Goal: Complete application form: Complete application form

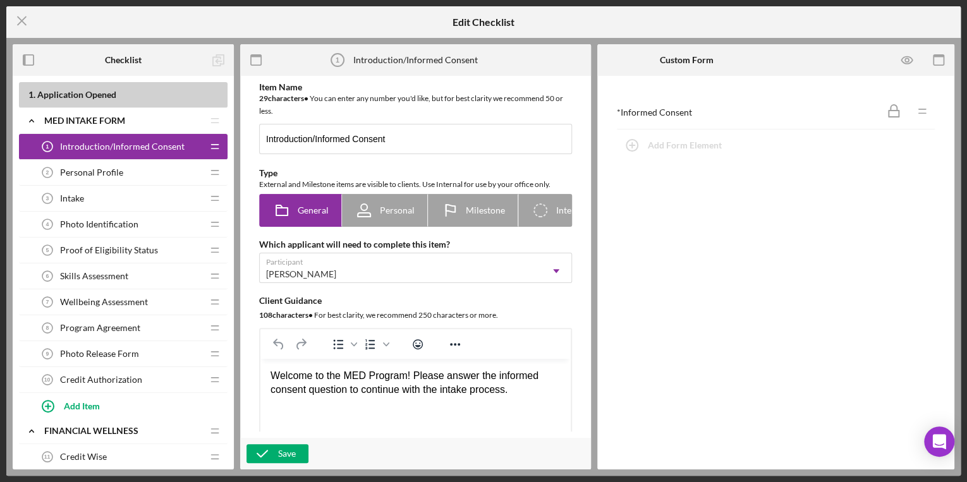
click at [121, 176] on div "Personal Profile 2 Personal Profile" at bounding box center [119, 172] width 168 height 25
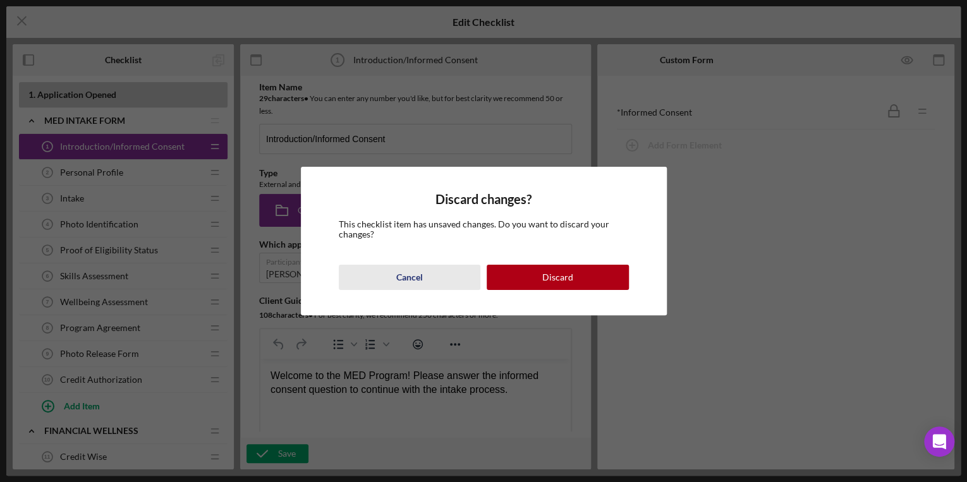
click at [401, 276] on div "Cancel" at bounding box center [409, 277] width 27 height 25
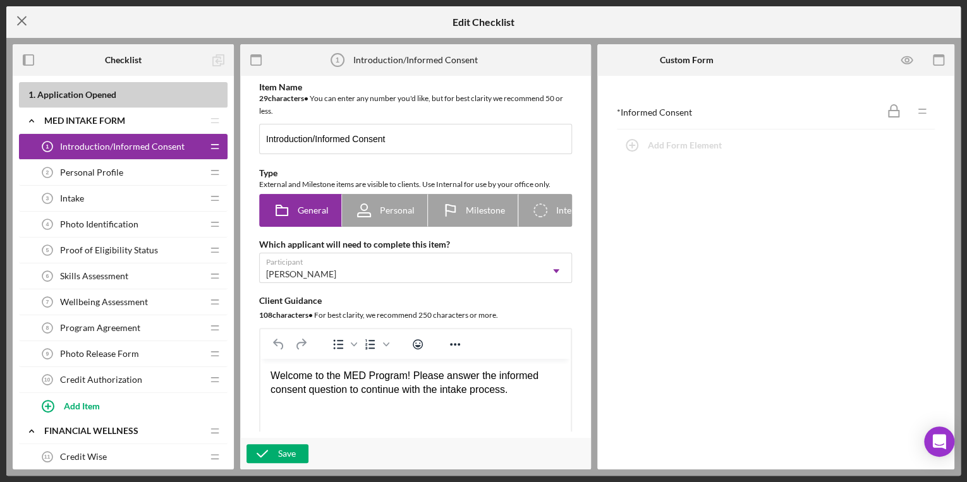
click at [28, 21] on icon "Icon/Menu Close" at bounding box center [22, 21] width 32 height 32
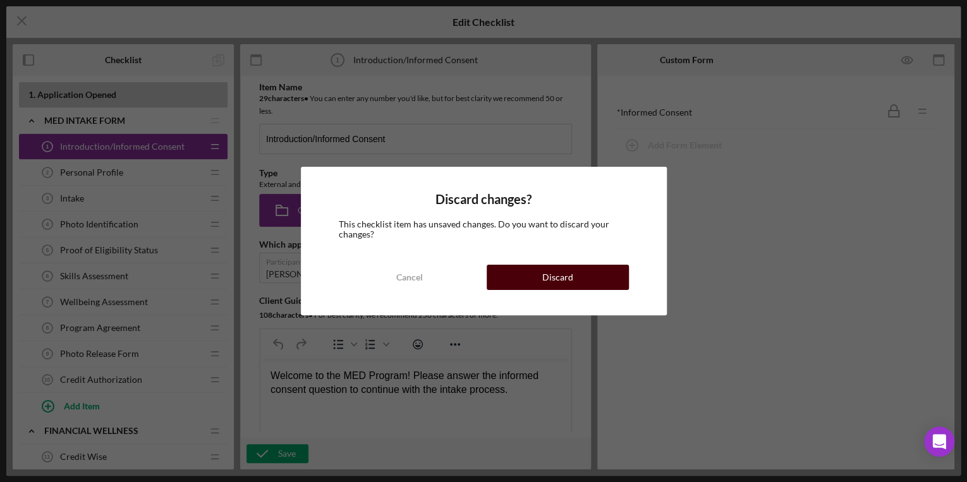
click at [527, 276] on button "Discard" at bounding box center [558, 277] width 142 height 25
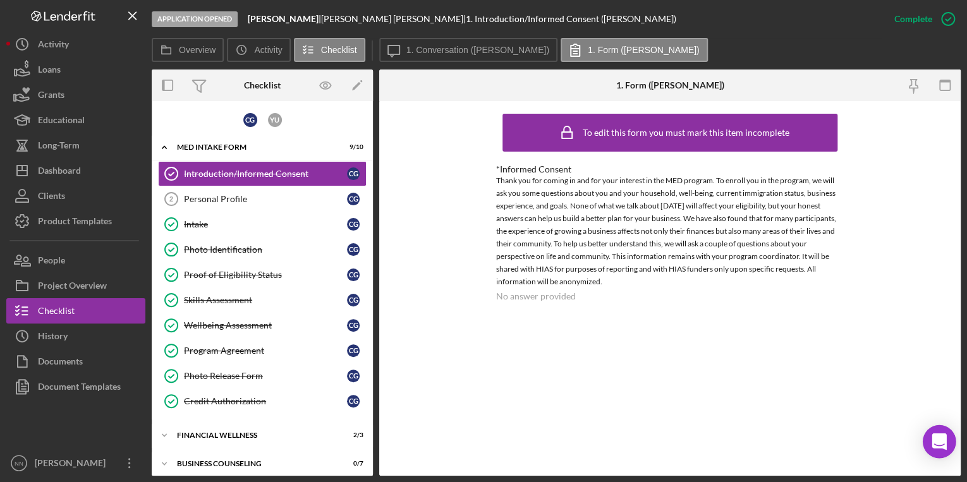
click at [944, 430] on div "Open Intercom Messenger" at bounding box center [940, 443] width 34 height 34
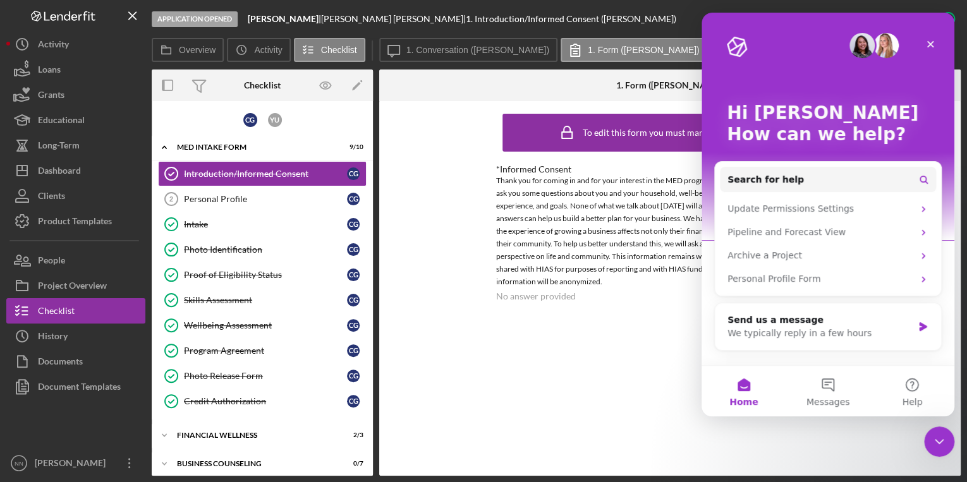
click at [613, 382] on div "To edit this form you must mark this item incomplete *Informed Consent Thank yo…" at bounding box center [670, 288] width 348 height 362
drag, startPoint x: 938, startPoint y: 44, endPoint x: 930, endPoint y: 70, distance: 27.4
drag, startPoint x: 930, startPoint y: 70, endPoint x: 927, endPoint y: 41, distance: 29.2
click at [927, 41] on icon "Close" at bounding box center [931, 44] width 10 height 10
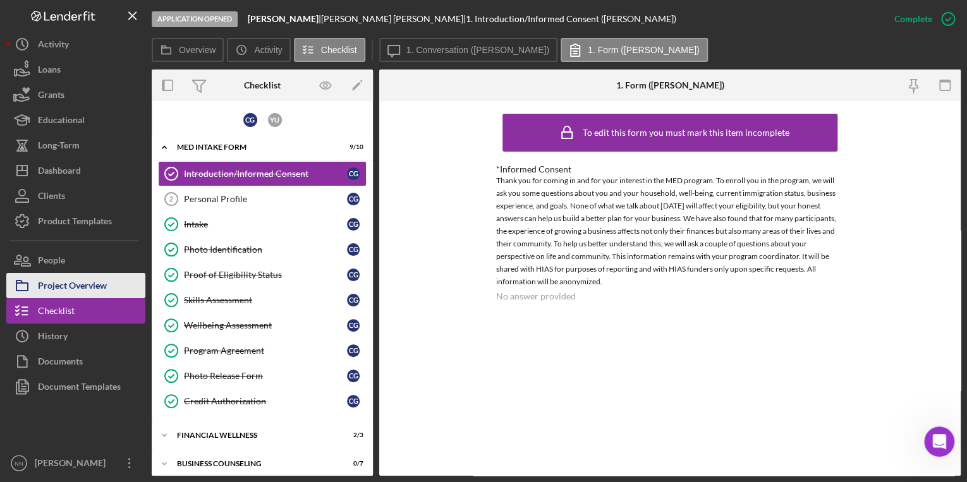
click at [78, 293] on div "Project Overview" at bounding box center [72, 287] width 69 height 28
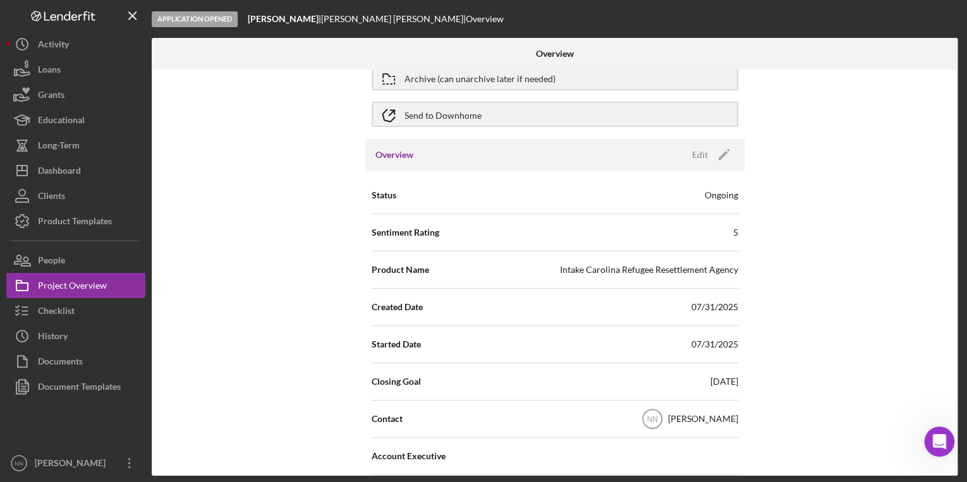
scroll to position [152, 0]
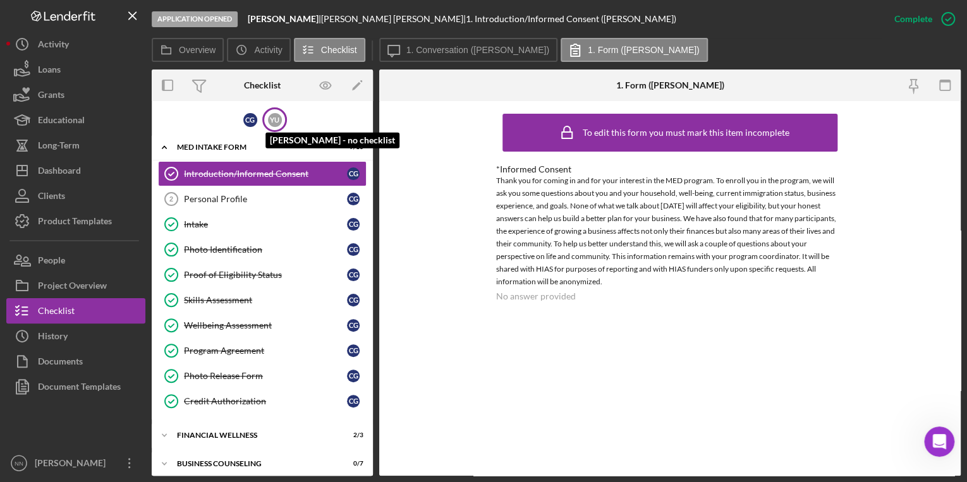
click at [268, 126] on div "Y U" at bounding box center [275, 120] width 14 height 14
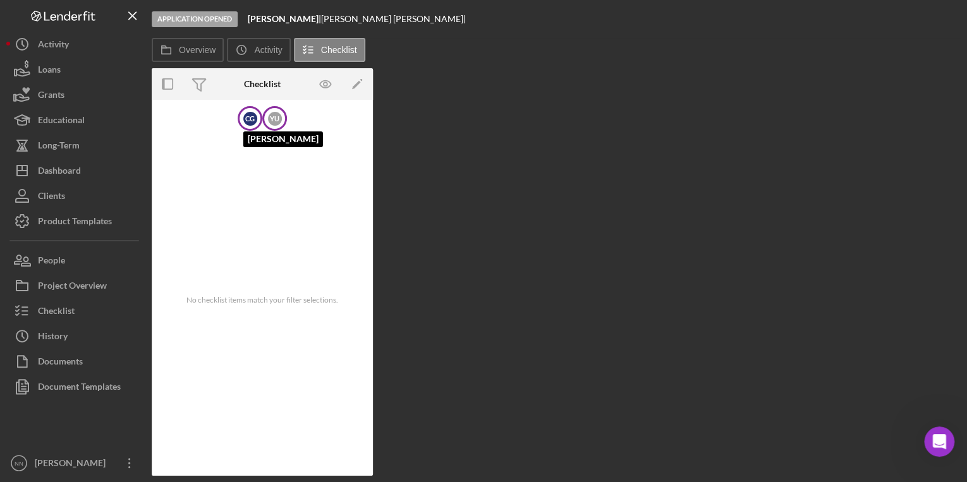
click at [242, 113] on div "C G [PERSON_NAME]" at bounding box center [250, 118] width 25 height 25
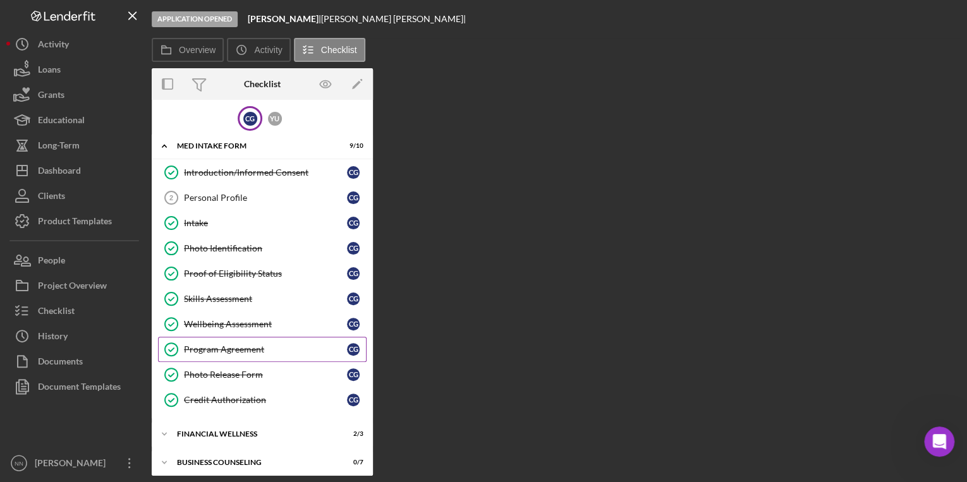
click at [288, 349] on div "Program Agreement" at bounding box center [265, 350] width 163 height 10
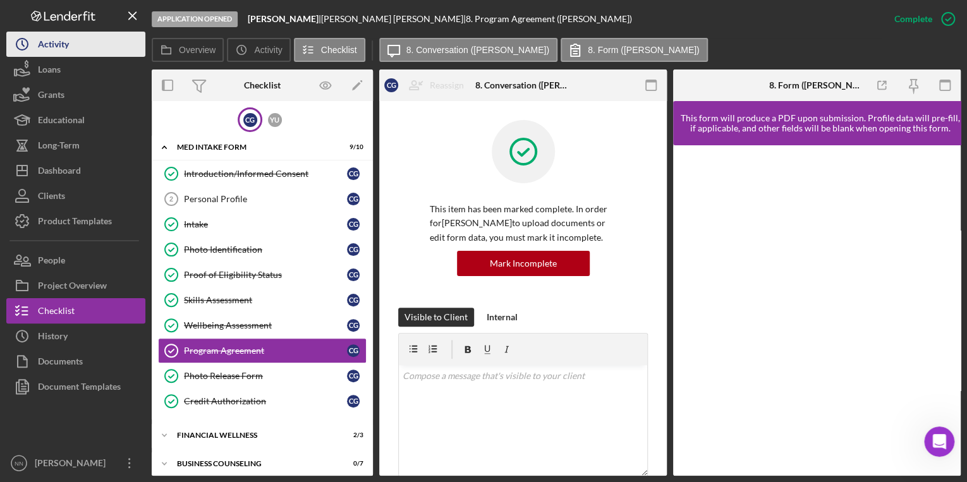
click at [87, 56] on button "Icon/History Activity" at bounding box center [75, 44] width 139 height 25
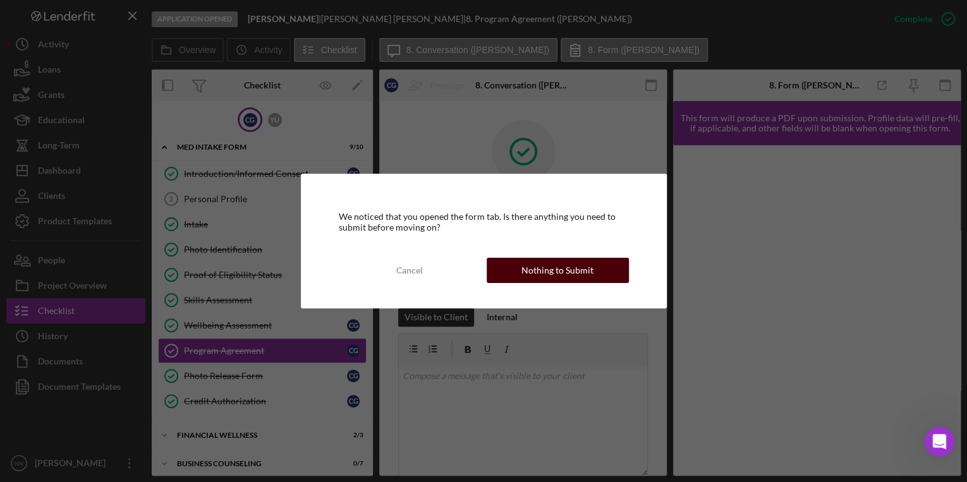
click at [519, 273] on button "Nothing to Submit" at bounding box center [558, 270] width 142 height 25
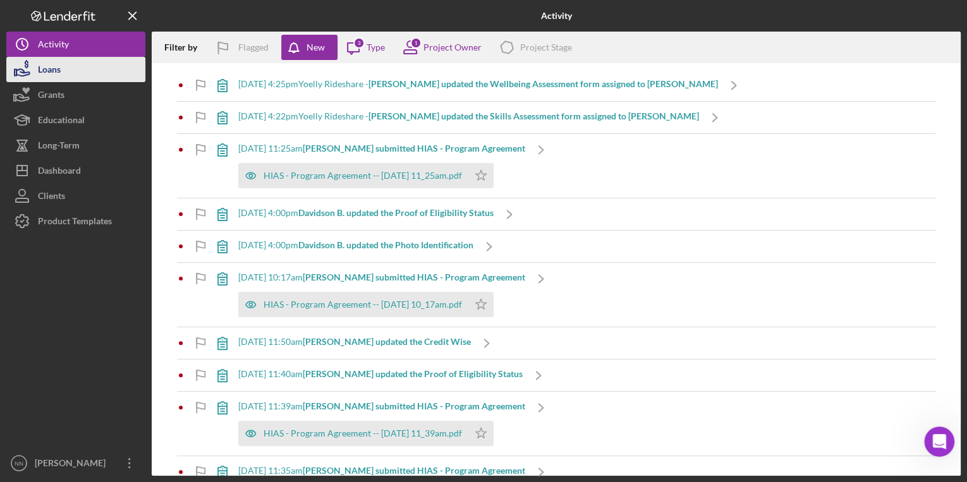
click at [98, 69] on button "Loans" at bounding box center [75, 69] width 139 height 25
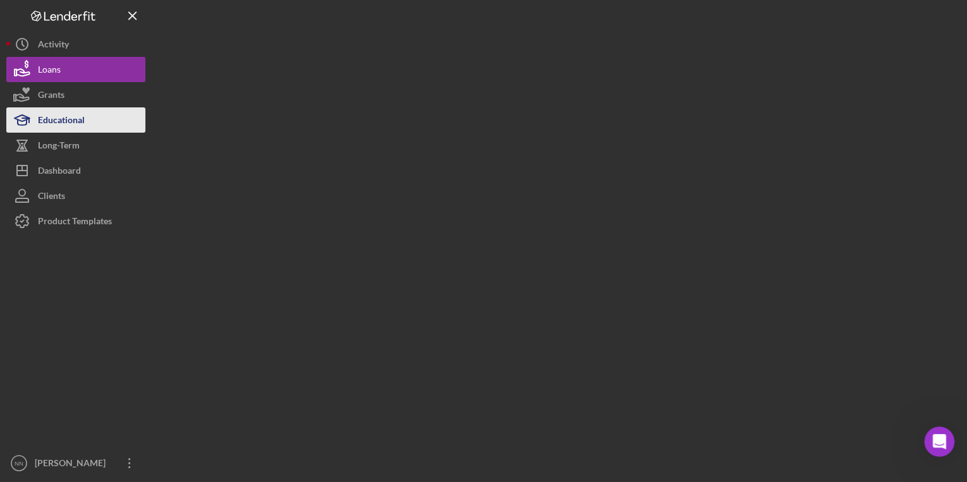
click at [91, 114] on button "Educational" at bounding box center [75, 119] width 139 height 25
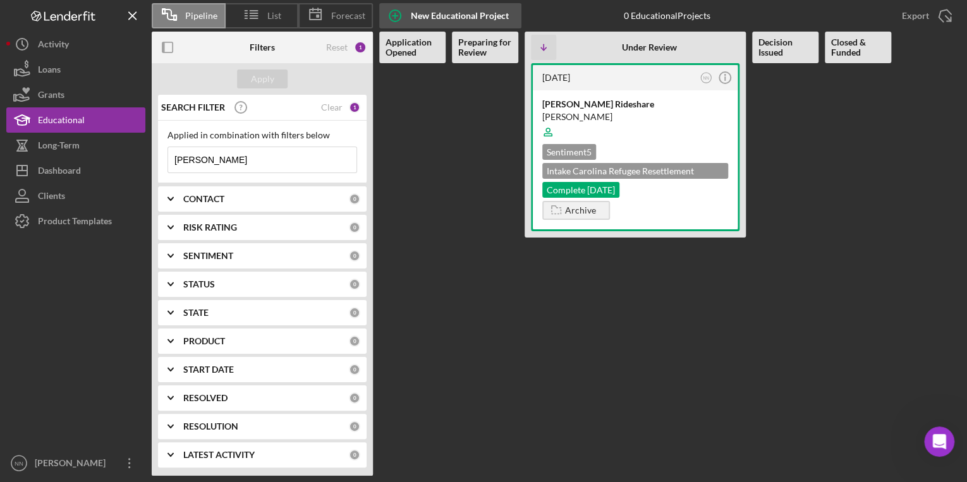
click at [393, 20] on circle "button" at bounding box center [395, 15] width 11 height 11
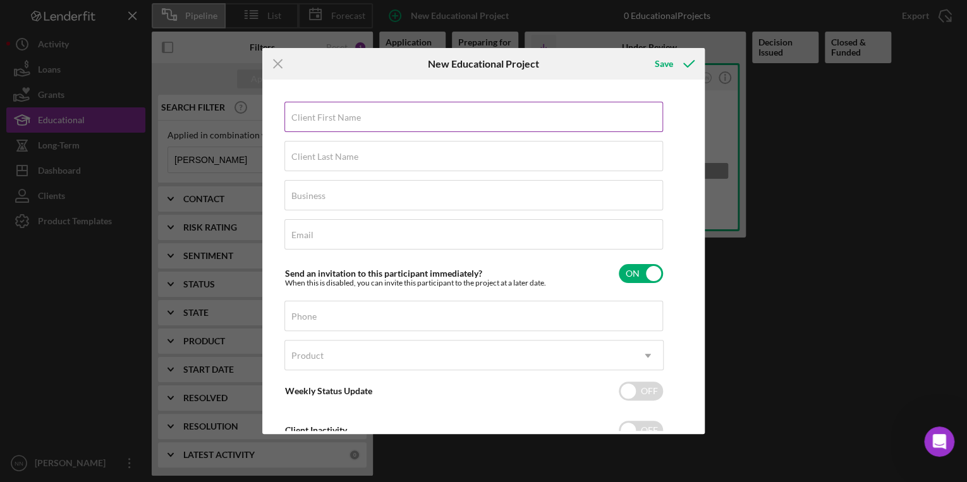
click at [366, 107] on div "Client First Name Required" at bounding box center [474, 118] width 379 height 32
type input "Yotzer"
type input "[PERSON_NAME]"
type input "[EMAIL_ADDRESS][DOMAIN_NAME]"
type input "[PHONE_NUMBER]"
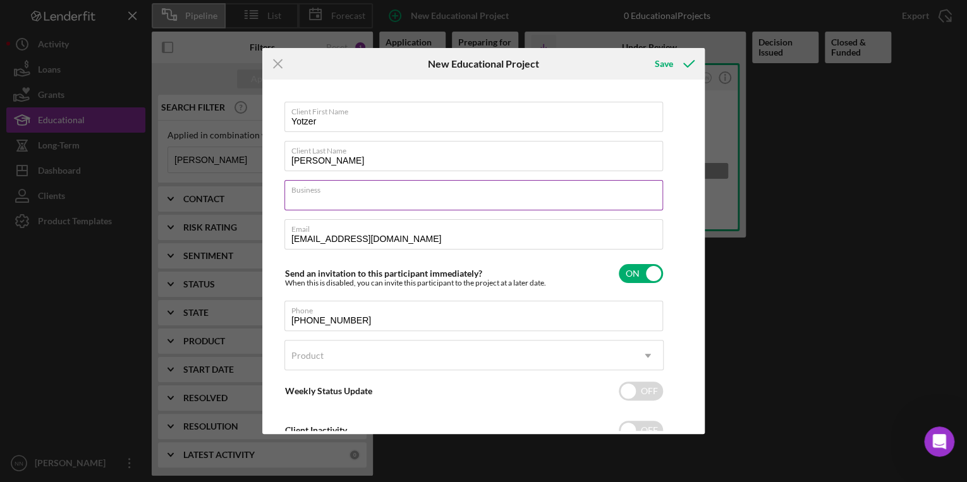
click at [367, 180] on input "Business" at bounding box center [474, 195] width 379 height 30
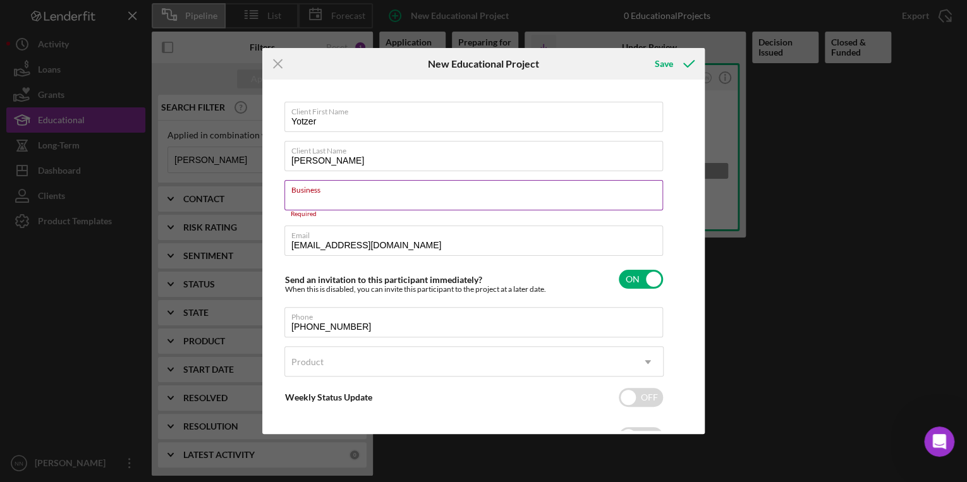
click at [364, 190] on label "Business" at bounding box center [478, 188] width 372 height 14
click at [364, 190] on input "Business" at bounding box center [474, 195] width 379 height 30
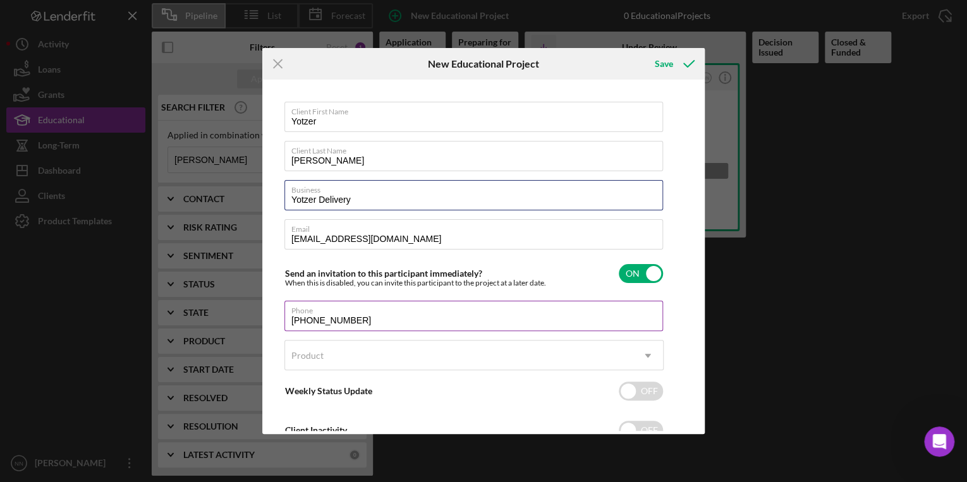
scroll to position [44, 0]
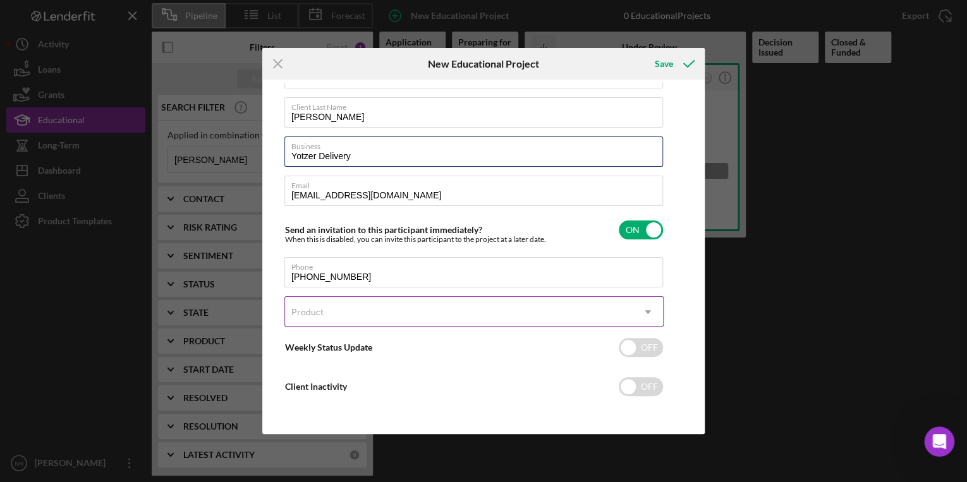
type input "Yotzer Delivery"
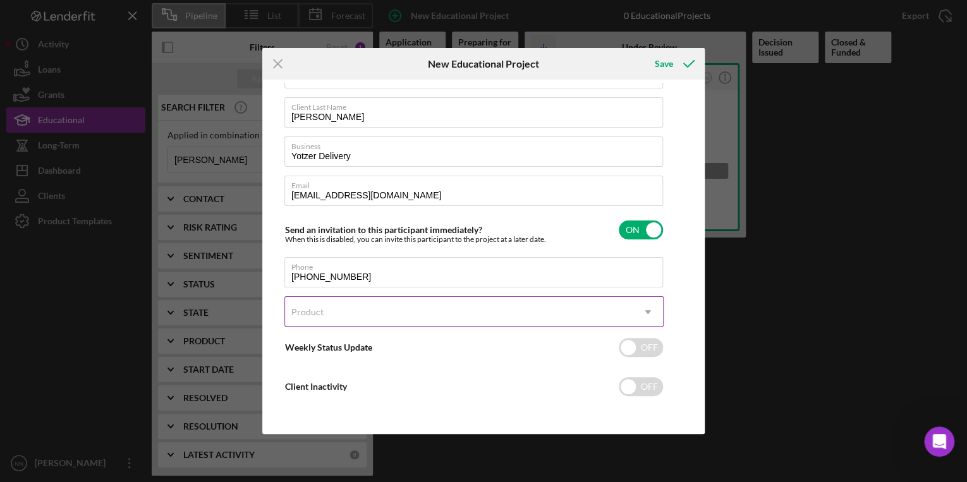
click at [396, 309] on div "Product" at bounding box center [459, 312] width 348 height 29
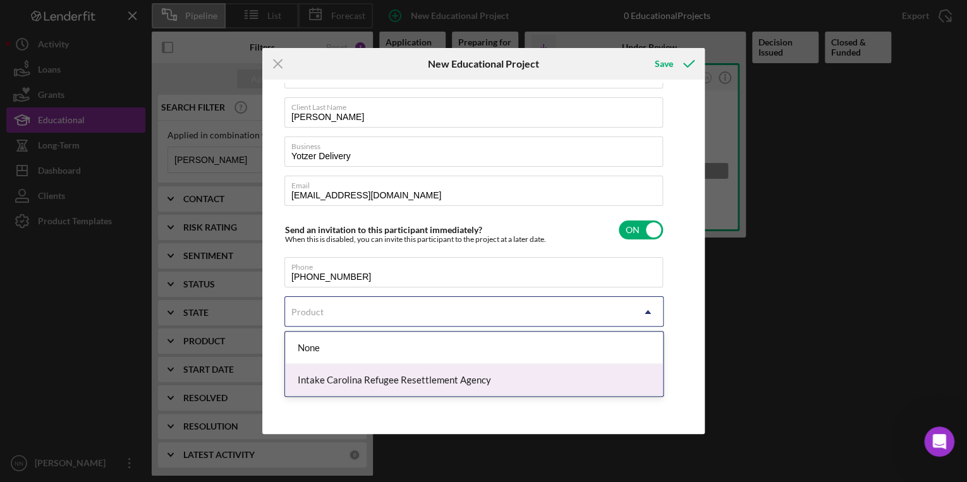
click at [365, 377] on div "Intake Carolina Refugee Resettlement Agency" at bounding box center [474, 380] width 378 height 32
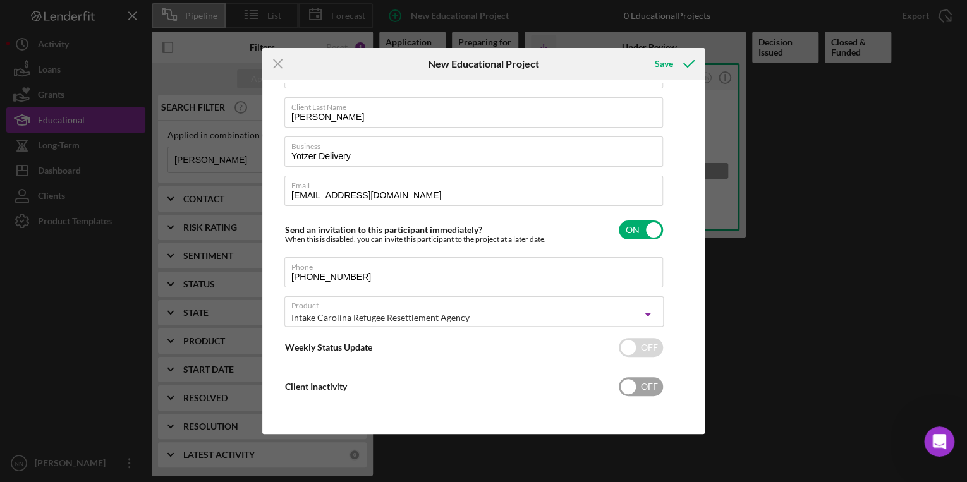
click at [648, 392] on input "checkbox" at bounding box center [641, 387] width 44 height 19
click at [641, 378] on input "checkbox" at bounding box center [641, 387] width 44 height 19
click at [636, 390] on input "checkbox" at bounding box center [641, 387] width 44 height 19
click at [642, 389] on input "checkbox" at bounding box center [641, 387] width 44 height 19
checkbox input "false"
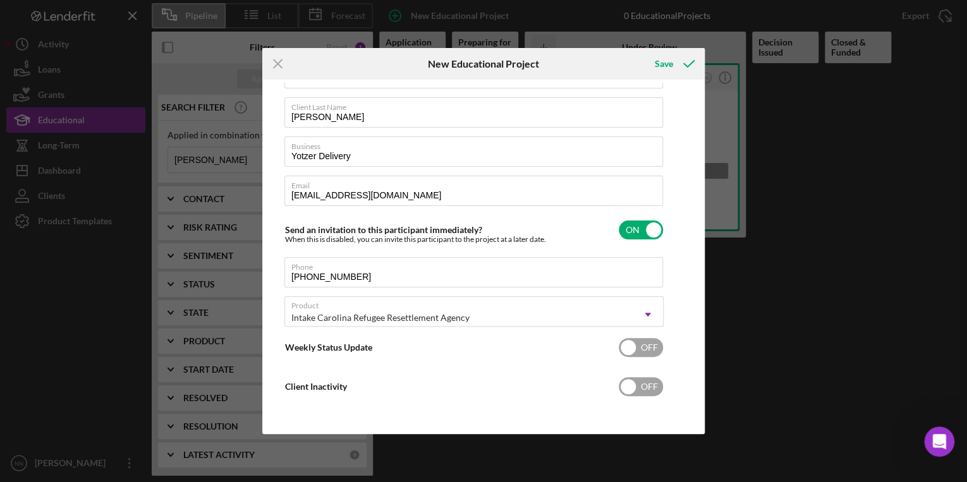
click at [649, 353] on input "checkbox" at bounding box center [641, 347] width 44 height 19
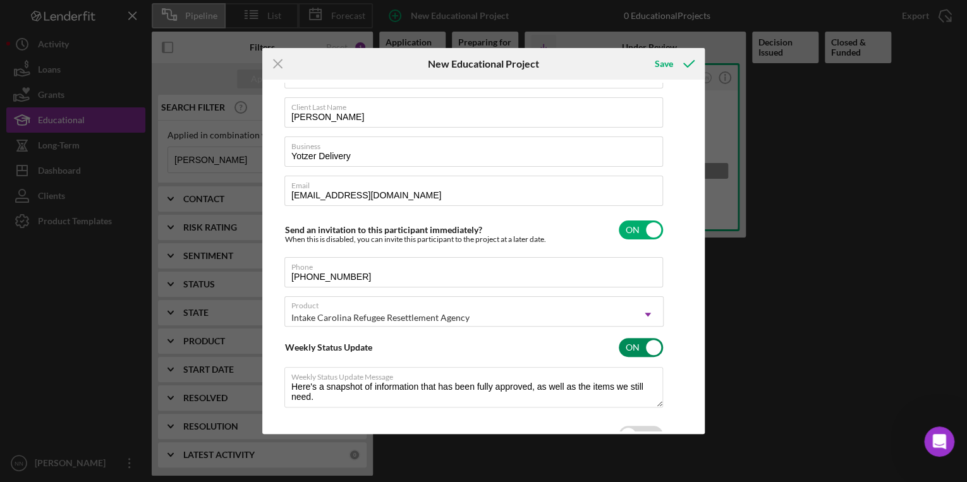
click at [649, 353] on input "checkbox" at bounding box center [641, 347] width 44 height 19
checkbox input "false"
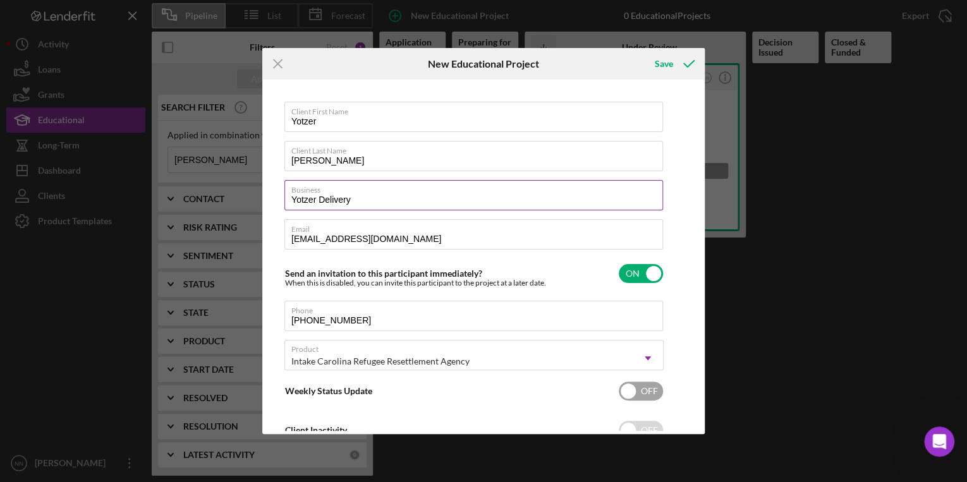
scroll to position [0, 0]
click at [663, 70] on div "Save" at bounding box center [664, 63] width 18 height 25
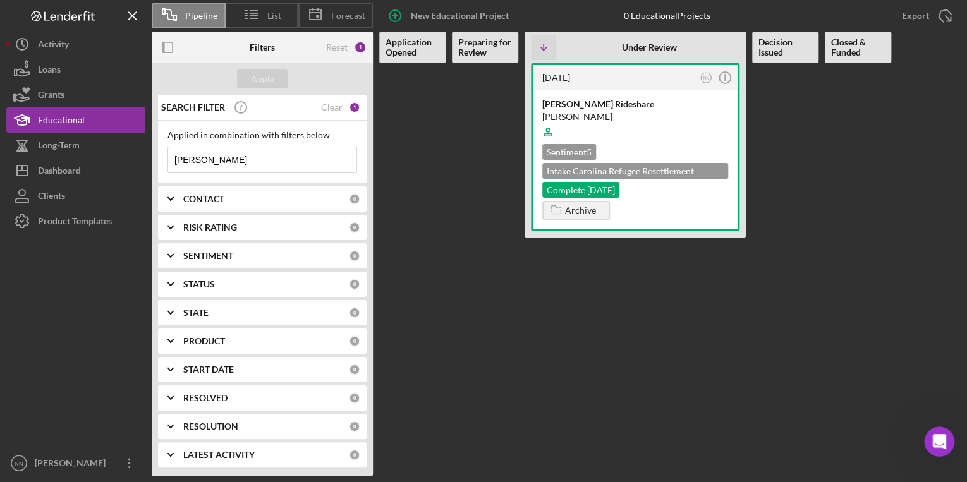
click at [250, 154] on input "[PERSON_NAME]" at bounding box center [262, 159] width 188 height 25
drag, startPoint x: 231, startPoint y: 153, endPoint x: 167, endPoint y: 155, distance: 64.5
click at [168, 156] on input "[PERSON_NAME]" at bounding box center [262, 159] width 188 height 25
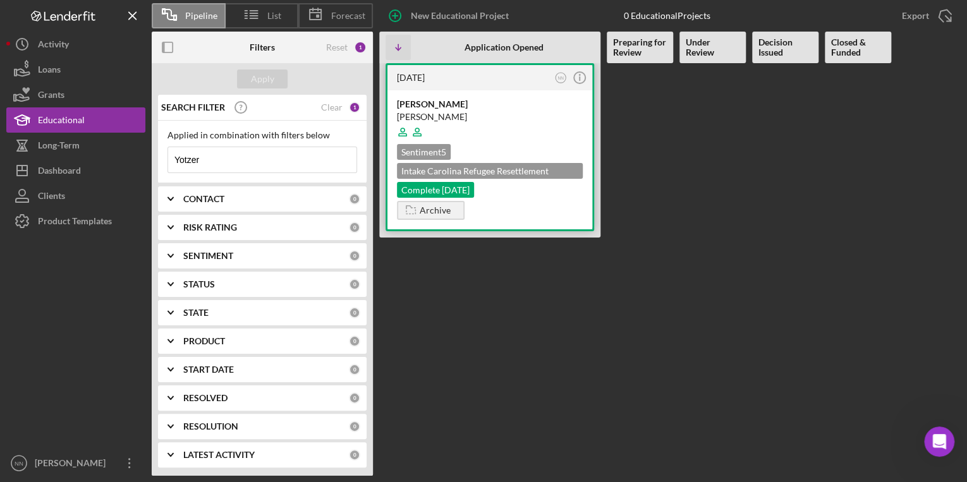
type input "Yotzer"
click at [528, 133] on div at bounding box center [490, 132] width 186 height 24
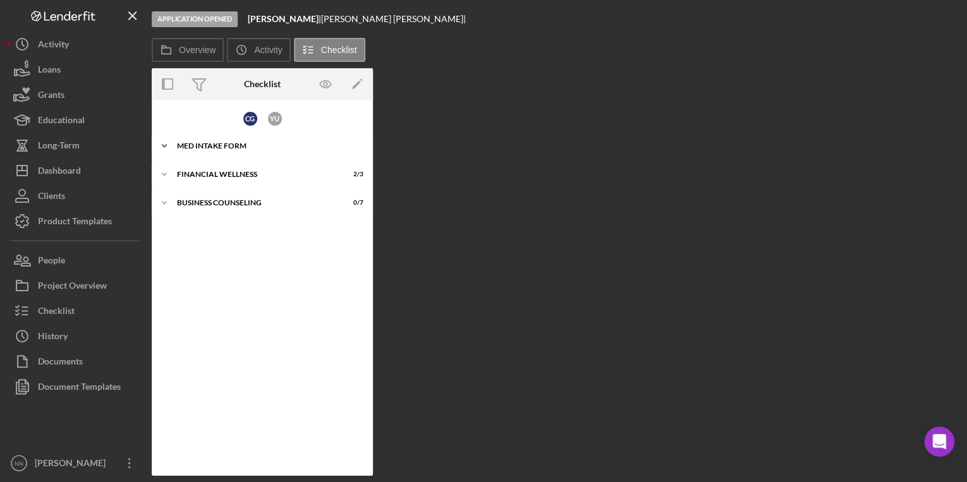
click at [243, 142] on div "MED Intake Form" at bounding box center [267, 146] width 180 height 8
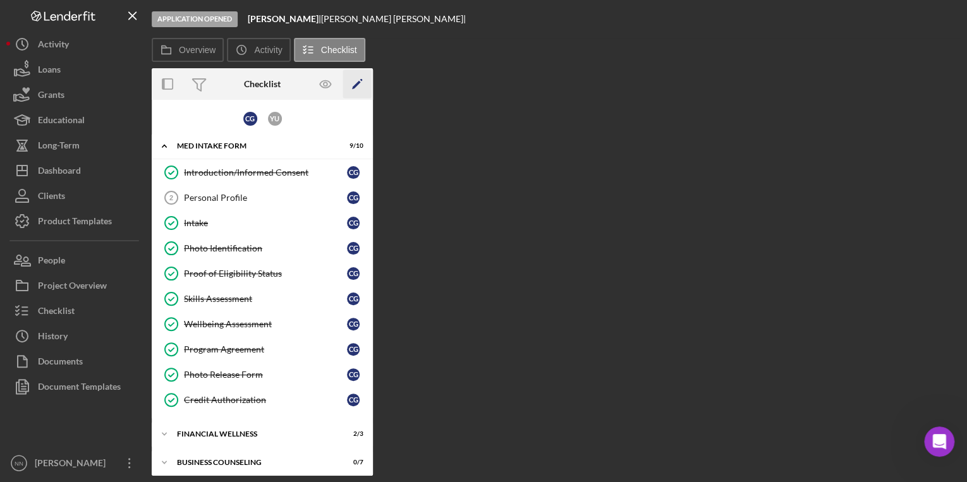
click at [354, 84] on icon "Icon/Edit" at bounding box center [357, 84] width 28 height 28
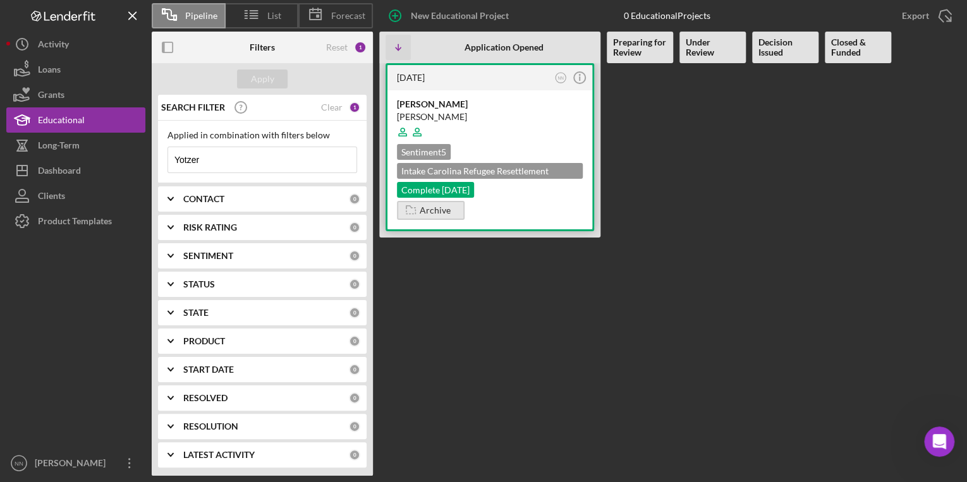
click at [456, 206] on button "Archive" at bounding box center [431, 210] width 68 height 19
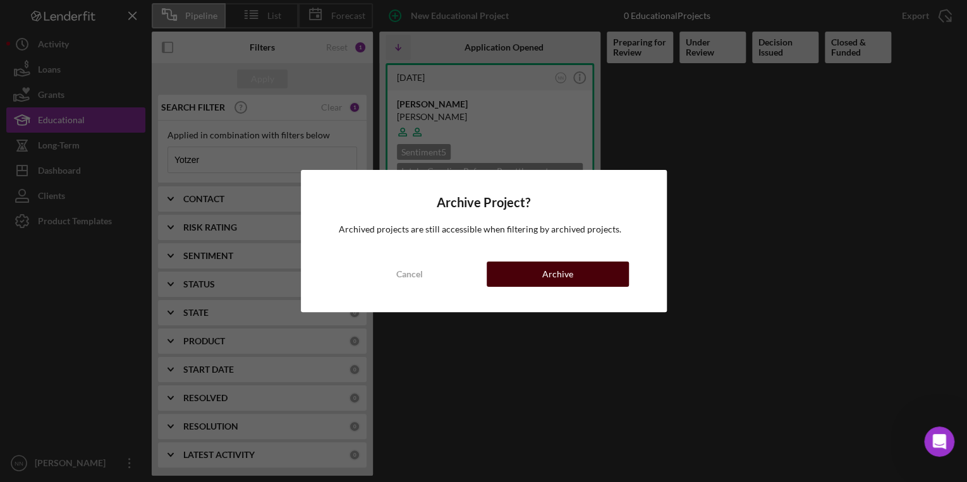
click at [513, 283] on button "Archive" at bounding box center [558, 274] width 142 height 25
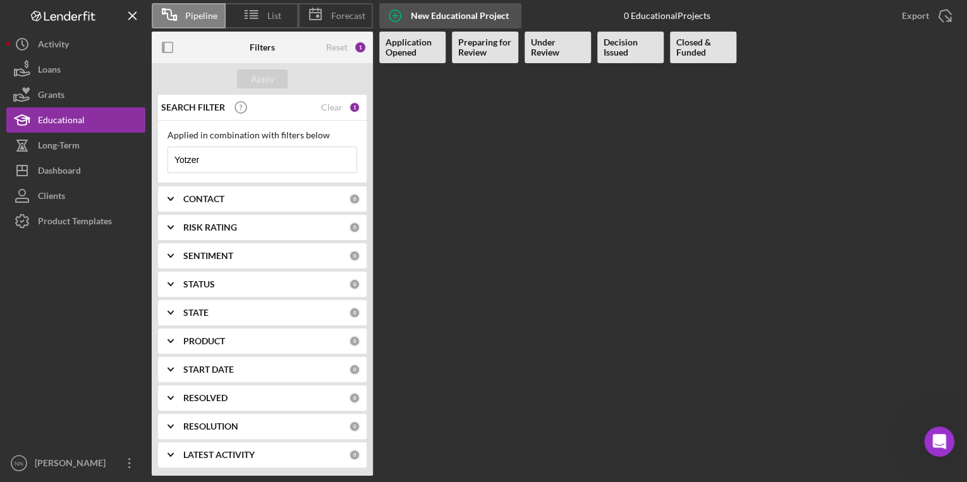
click at [394, 20] on circle "button" at bounding box center [395, 15] width 11 height 11
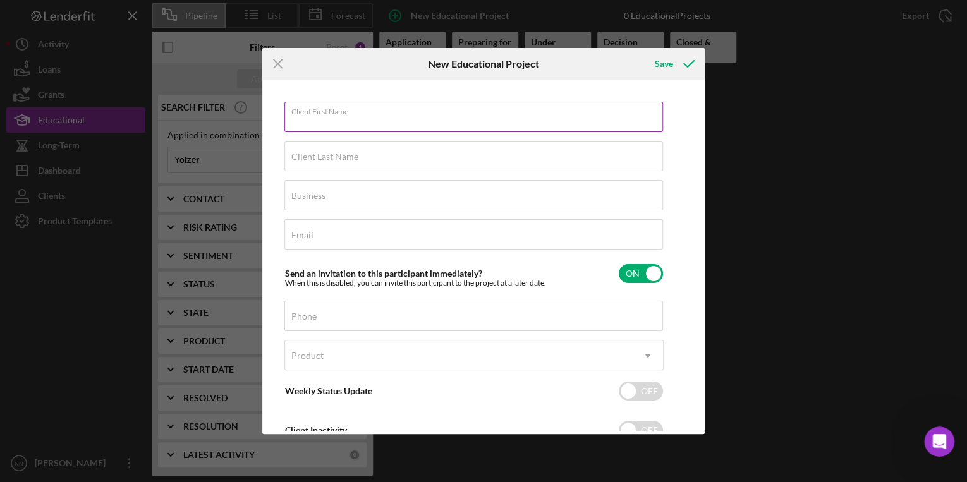
click at [384, 123] on input "Client First Name" at bounding box center [474, 117] width 379 height 30
type input "Yotzer"
type input "[PERSON_NAME]"
type input "Yotzer Delivery"
type input "[EMAIL_ADDRESS][DOMAIN_NAME]"
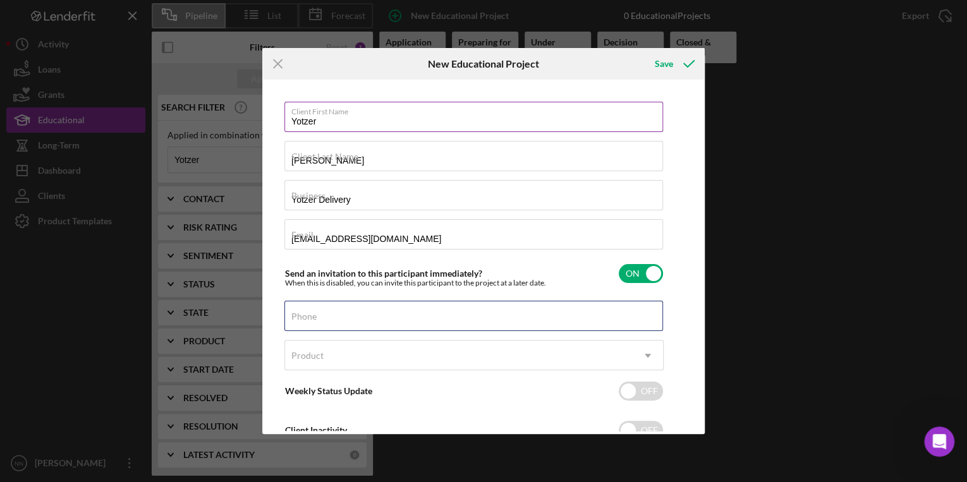
type input "[PHONE_NUMBER]"
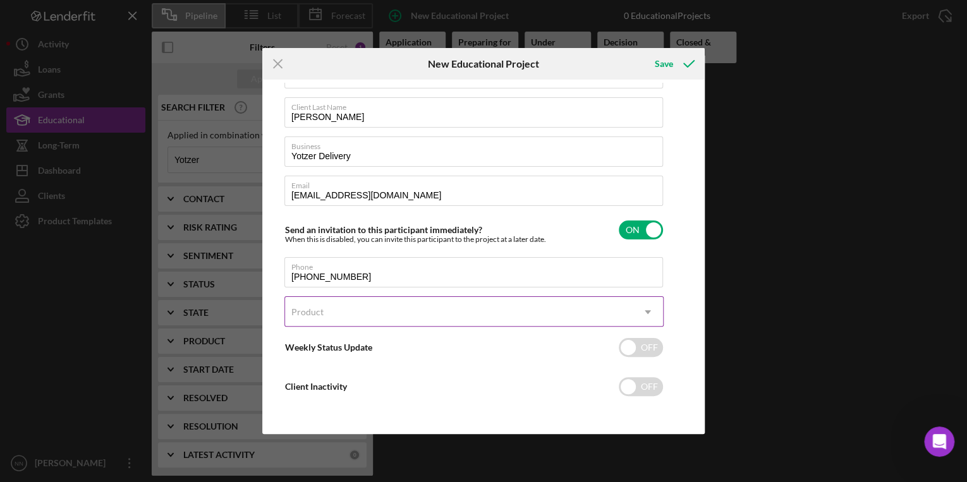
click at [630, 302] on div "Product" at bounding box center [459, 312] width 348 height 29
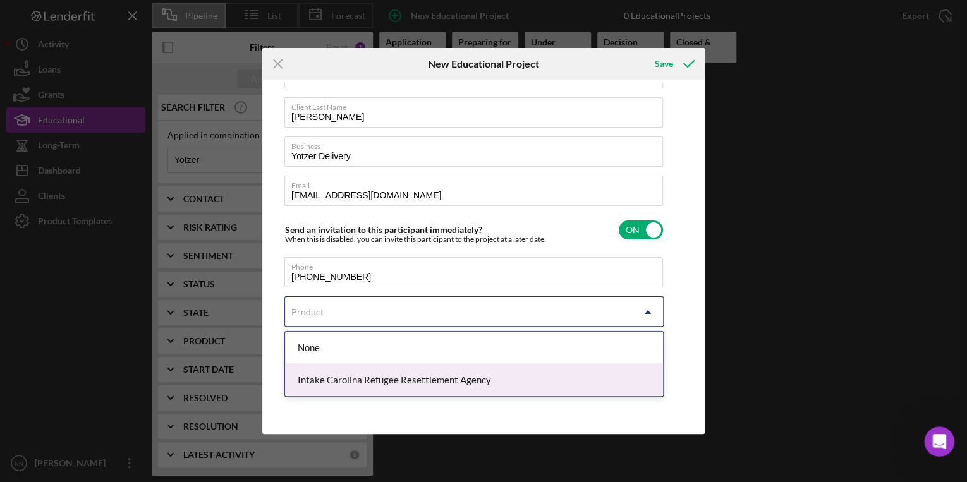
click at [351, 384] on div "Intake Carolina Refugee Resettlement Agency" at bounding box center [474, 380] width 378 height 32
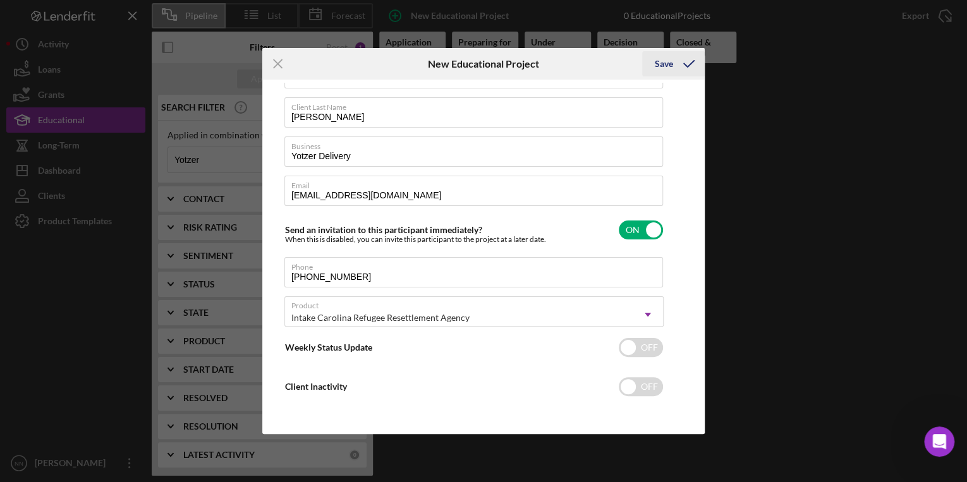
click at [664, 63] on div "Save" at bounding box center [664, 63] width 18 height 25
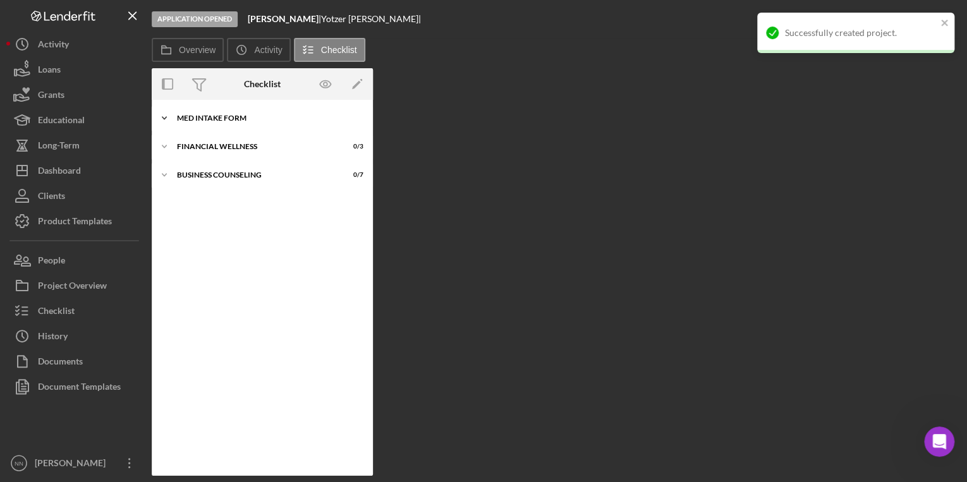
click at [230, 116] on div "MED Intake Form" at bounding box center [267, 118] width 180 height 8
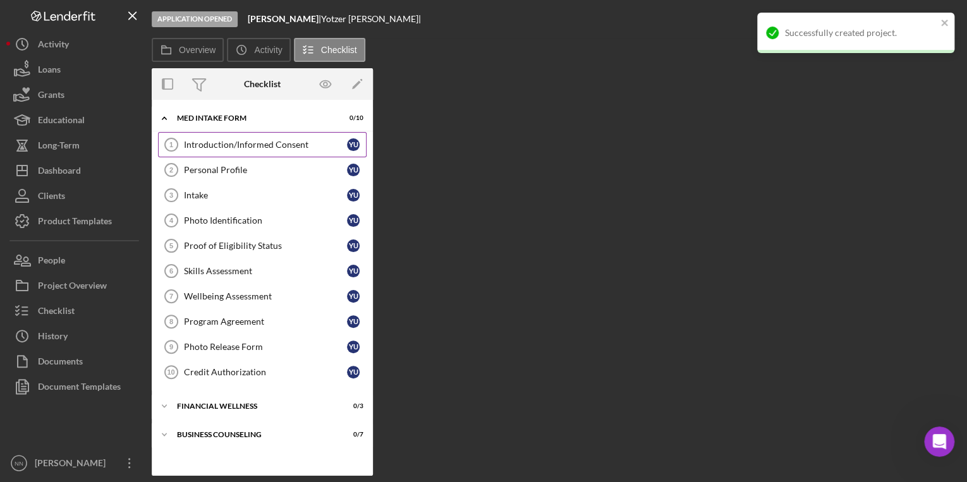
click at [228, 152] on link "Introduction/Informed Consent 1 Introduction/Informed Consent Y U" at bounding box center [262, 144] width 209 height 25
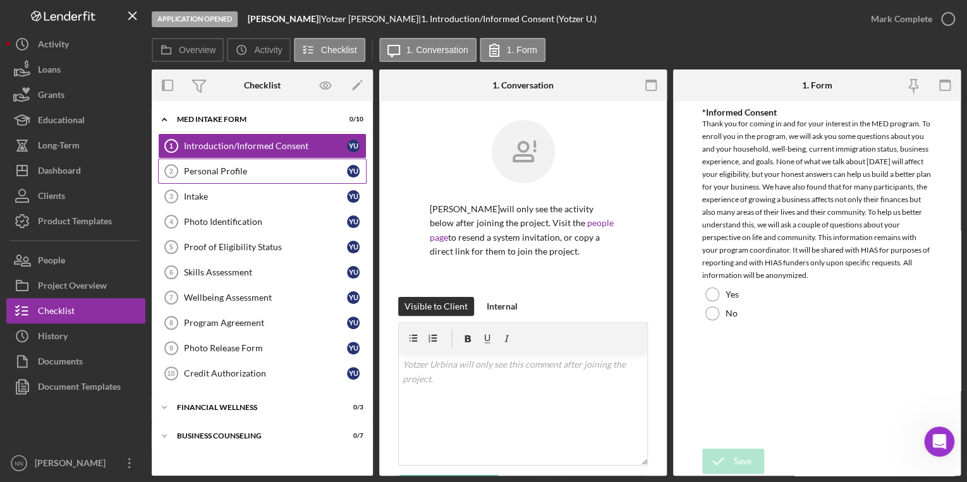
click at [230, 169] on div "Personal Profile" at bounding box center [265, 171] width 163 height 10
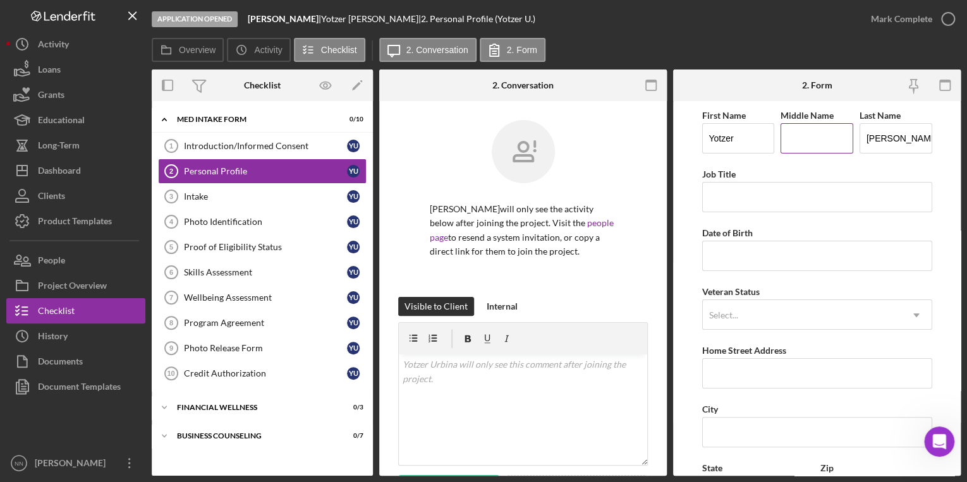
click at [784, 144] on input "Middle Name" at bounding box center [817, 138] width 73 height 30
click at [787, 140] on input "Middle Name" at bounding box center [817, 138] width 73 height 30
type input "[PERSON_NAME]"
click at [783, 187] on input "Job Title" at bounding box center [818, 197] width 230 height 30
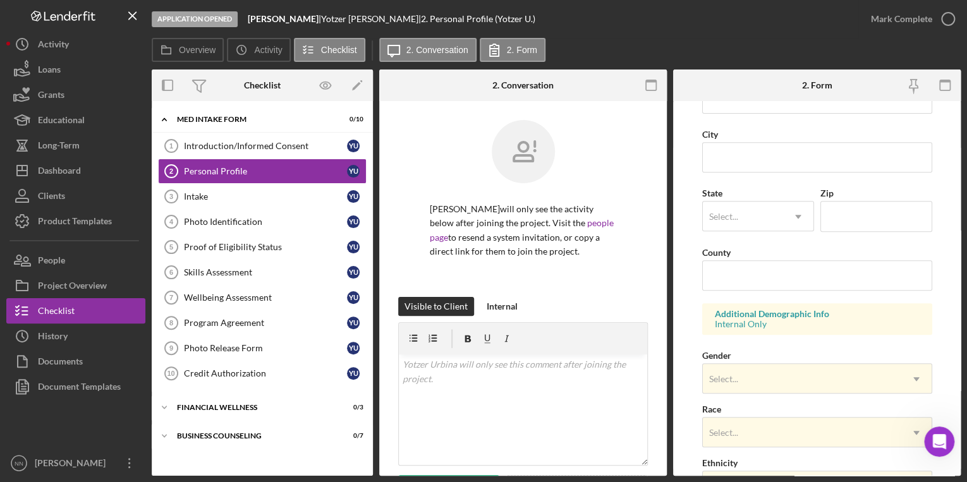
scroll to position [405, 0]
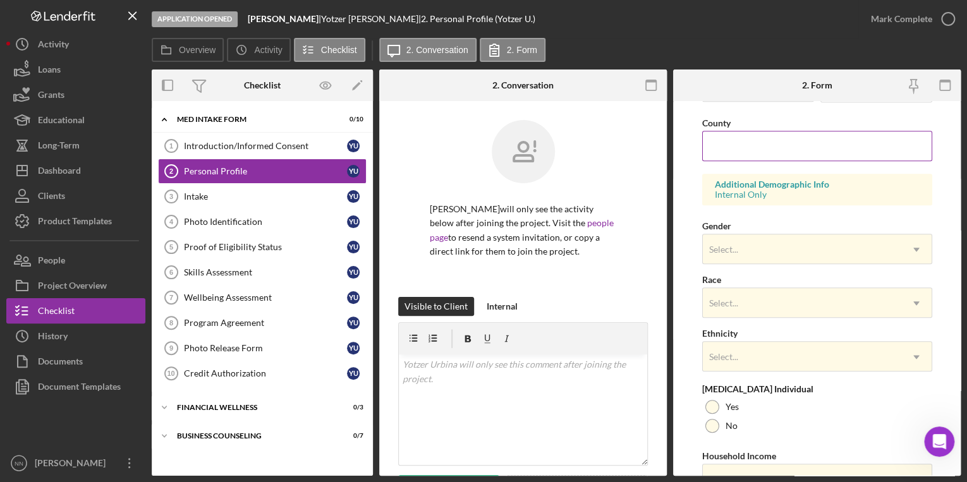
type input "[PERSON_NAME]"
click at [751, 142] on input "County" at bounding box center [818, 146] width 230 height 30
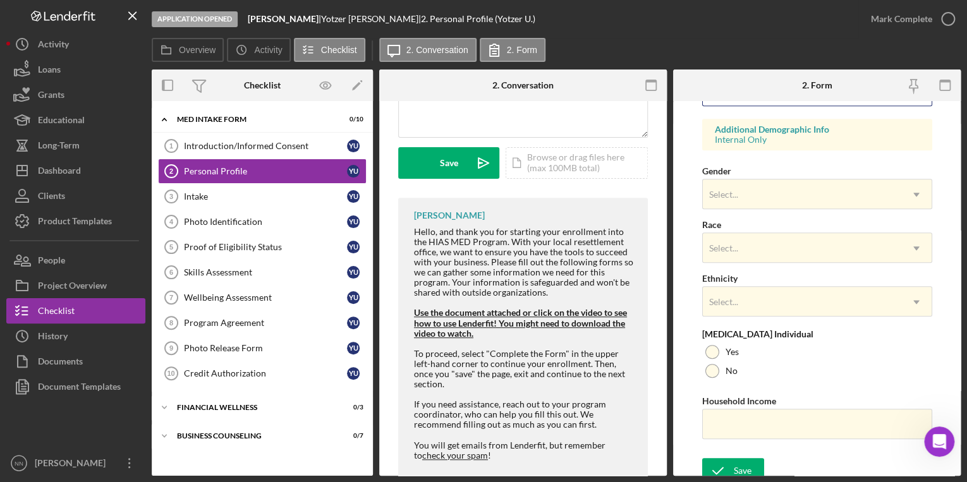
scroll to position [467, 0]
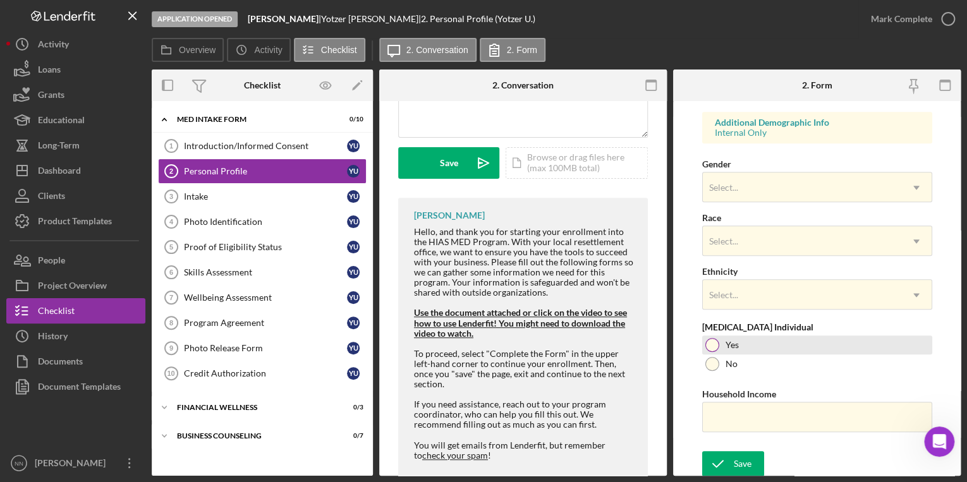
click at [718, 339] on div "Yes" at bounding box center [818, 345] width 230 height 19
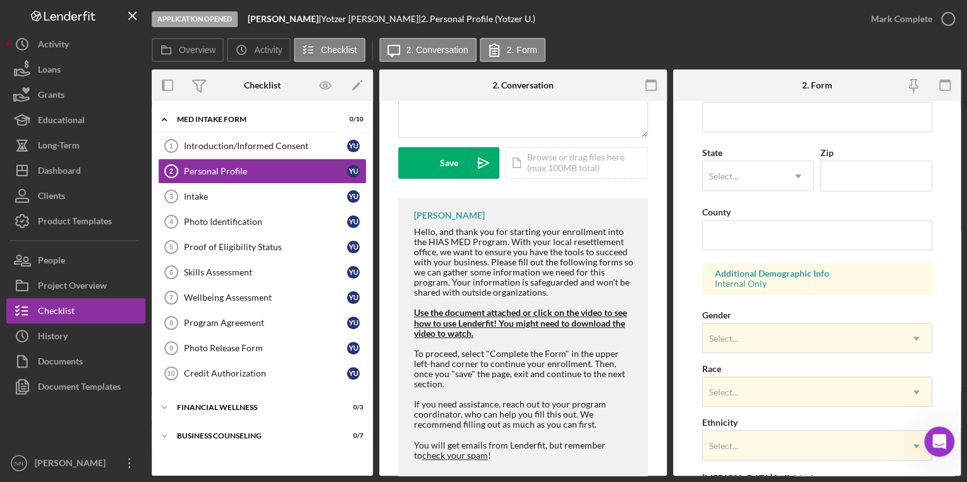
scroll to position [315, 0]
click at [758, 339] on div "Select..." at bounding box center [802, 339] width 199 height 29
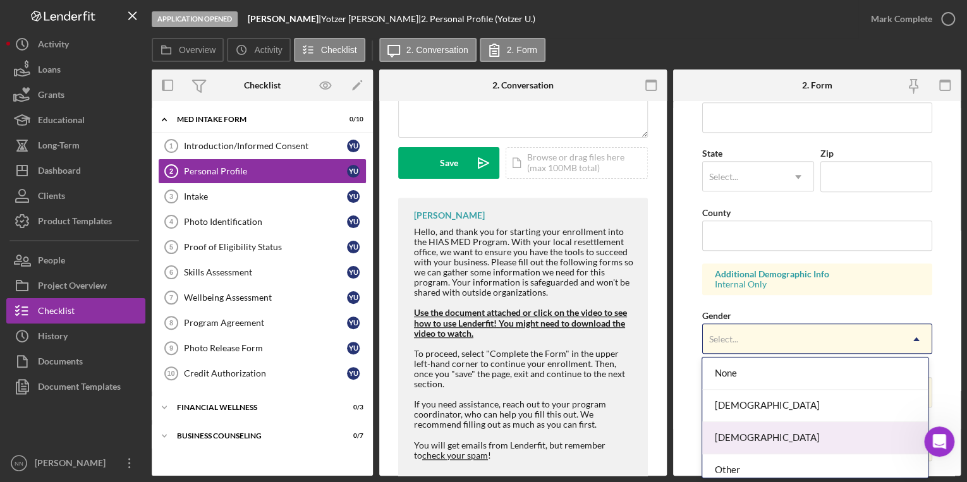
click at [744, 439] on div "[DEMOGRAPHIC_DATA]" at bounding box center [816, 438] width 226 height 32
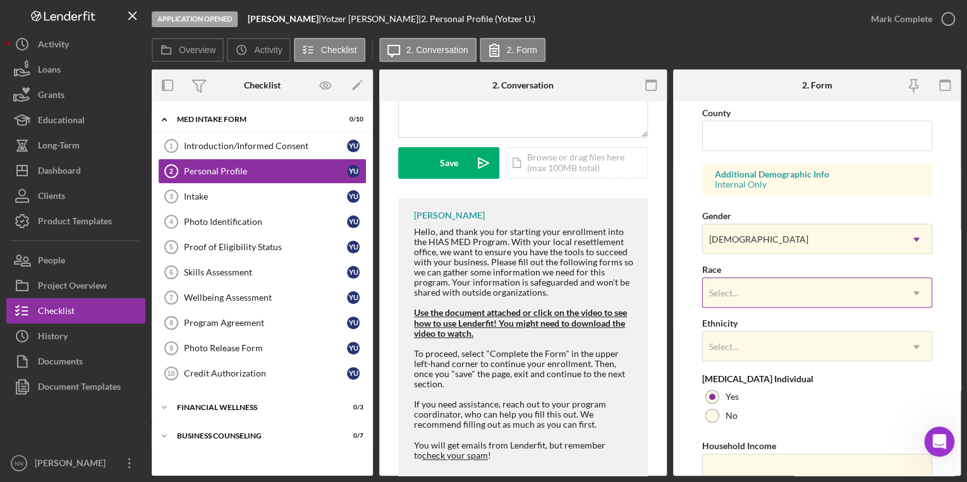
scroll to position [416, 0]
click at [739, 283] on div "Select..." at bounding box center [802, 292] width 199 height 29
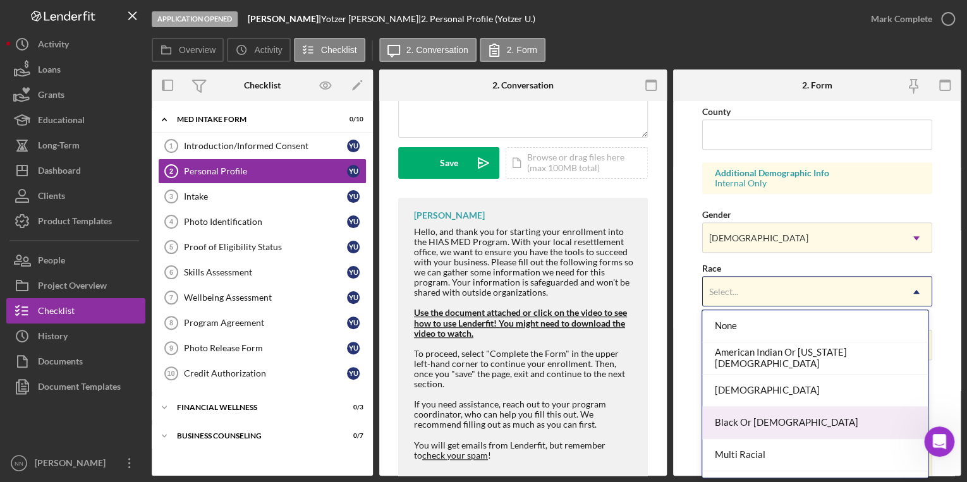
scroll to position [89, 0]
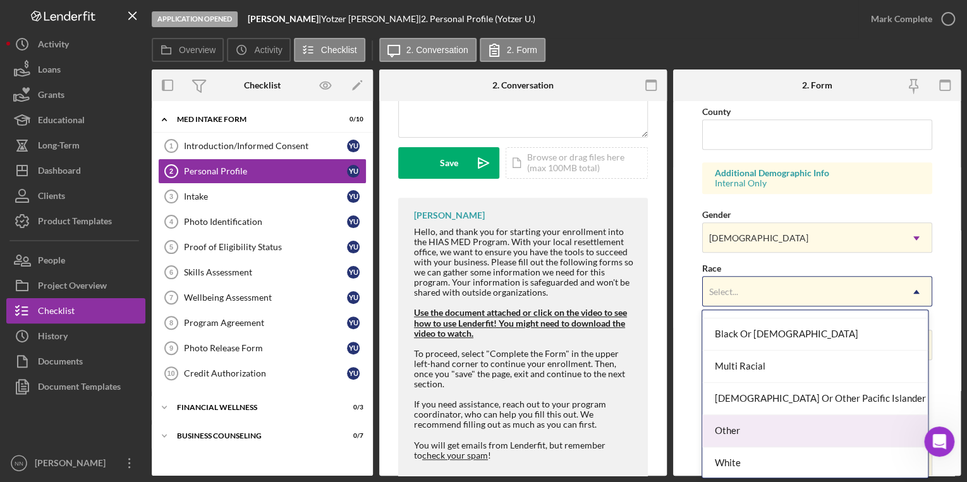
drag, startPoint x: 758, startPoint y: 455, endPoint x: 758, endPoint y: 440, distance: 14.6
click at [758, 440] on div "None American Indian Or [US_STATE][DEMOGRAPHIC_DATA] Black Or [DEMOGRAPHIC_DATA…" at bounding box center [816, 394] width 226 height 168
click at [758, 439] on div "Other" at bounding box center [816, 431] width 226 height 32
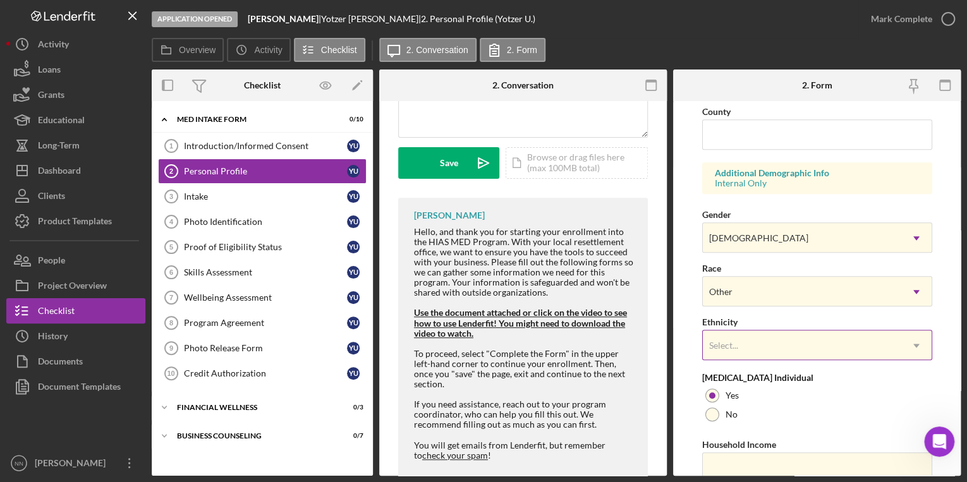
click at [744, 340] on div "Select..." at bounding box center [802, 345] width 199 height 29
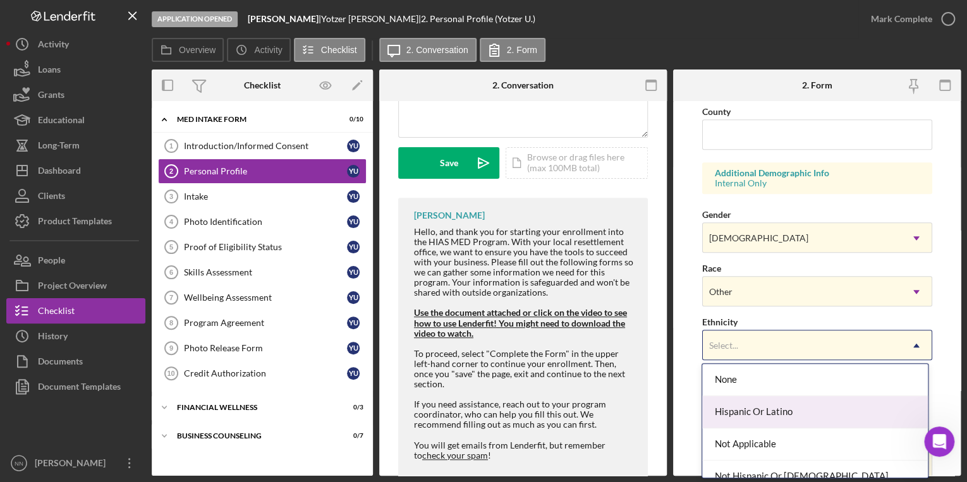
click at [766, 422] on div "Hispanic Or Latino" at bounding box center [816, 412] width 226 height 32
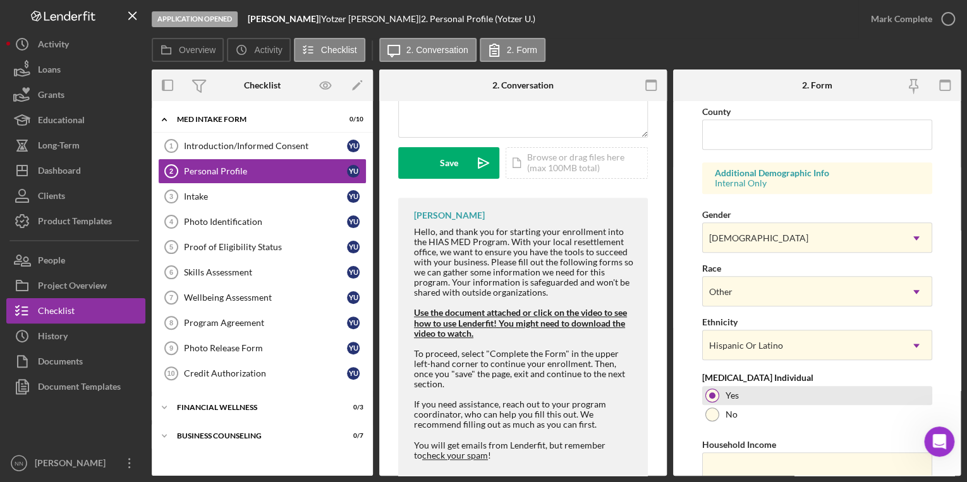
scroll to position [163, 0]
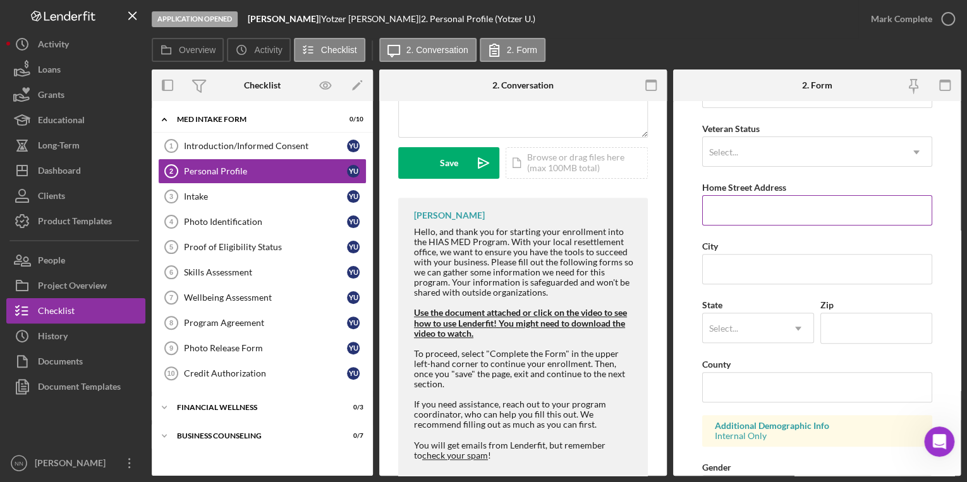
click at [746, 195] on input "Home Street Address" at bounding box center [818, 210] width 230 height 30
type input "[STREET_ADDRESS]"
type input "28205"
type input "[US_STATE]"
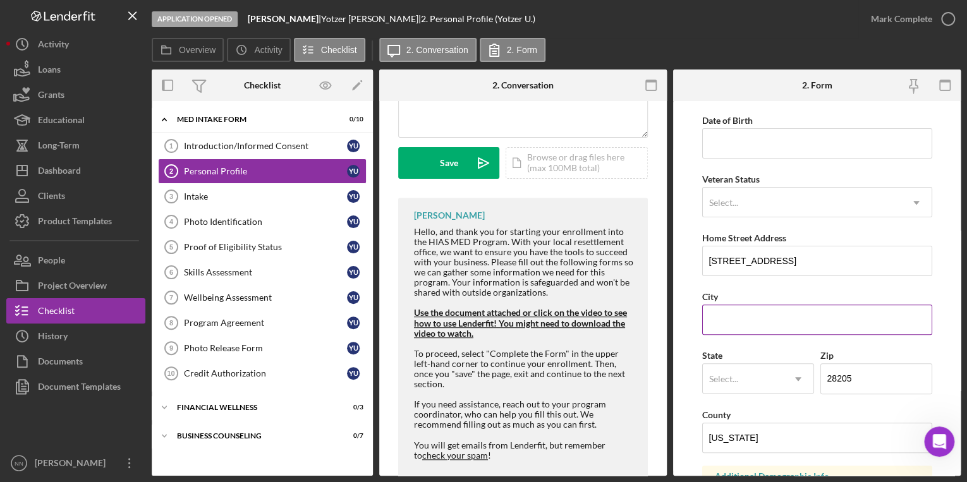
click at [802, 322] on input "City" at bounding box center [818, 320] width 230 height 30
type input "Charlotte"
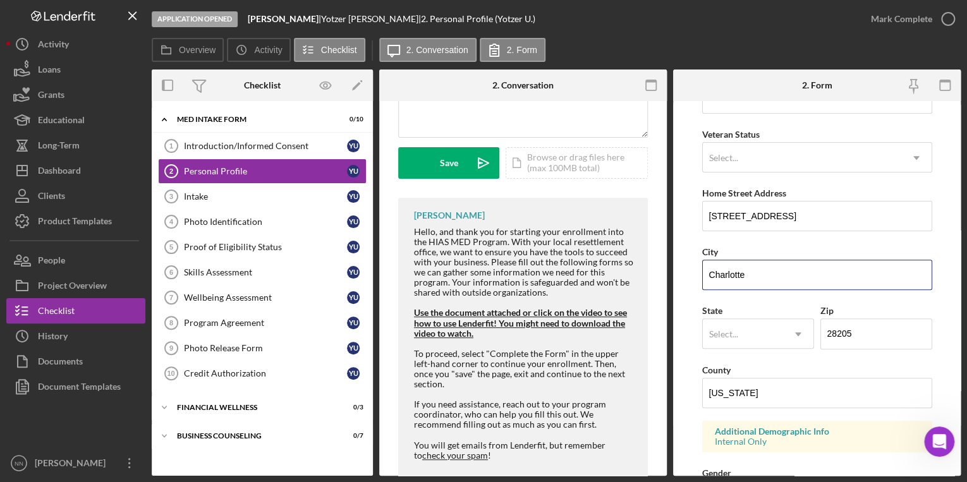
scroll to position [264, 0]
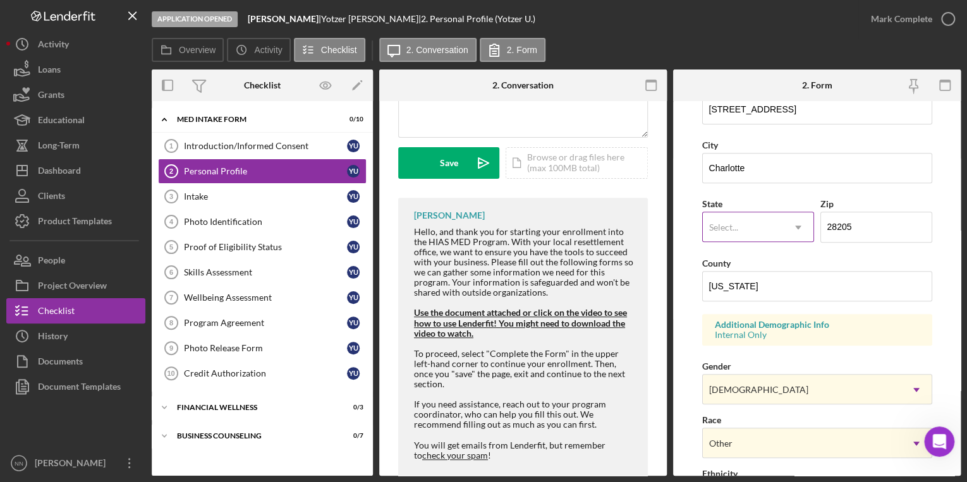
click at [754, 213] on div "Select..." at bounding box center [743, 227] width 80 height 29
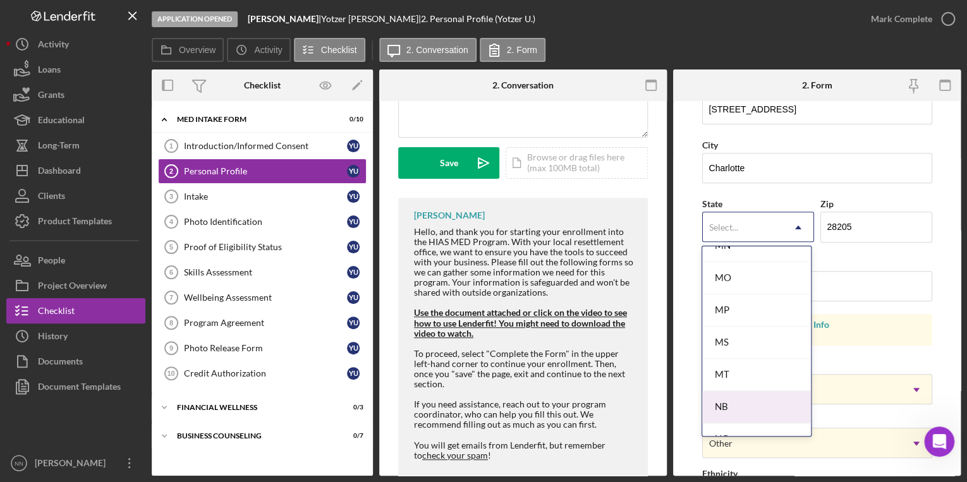
scroll to position [1164, 0]
click at [739, 382] on div "NC" at bounding box center [757, 389] width 109 height 32
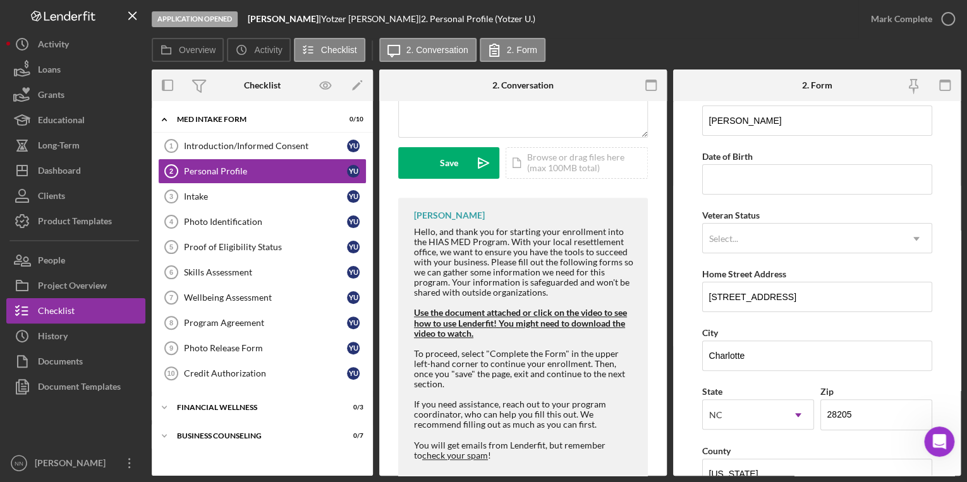
scroll to position [0, 0]
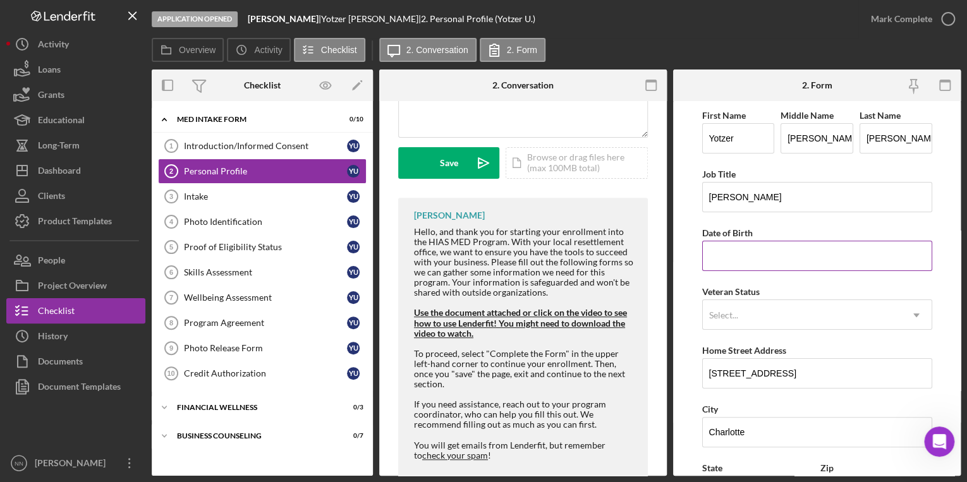
click at [749, 259] on input "Date of Birth" at bounding box center [818, 256] width 230 height 30
